Goal: Task Accomplishment & Management: Manage account settings

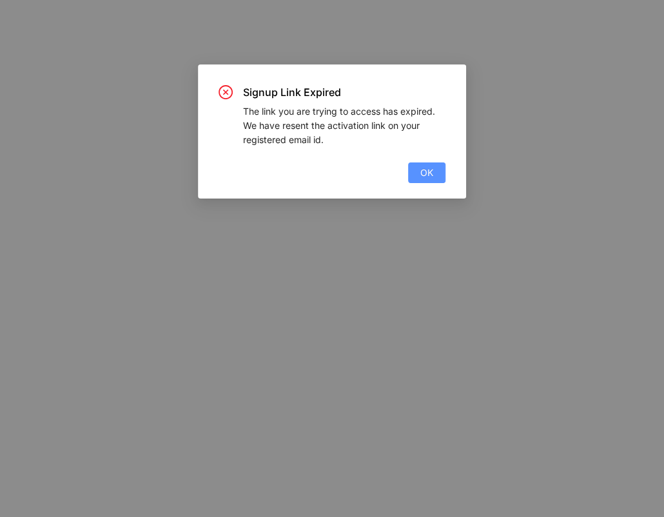
click at [428, 168] on span "OK" at bounding box center [426, 173] width 13 height 14
click at [417, 175] on button "OK" at bounding box center [426, 173] width 37 height 21
